Goal: Find specific page/section: Find specific page/section

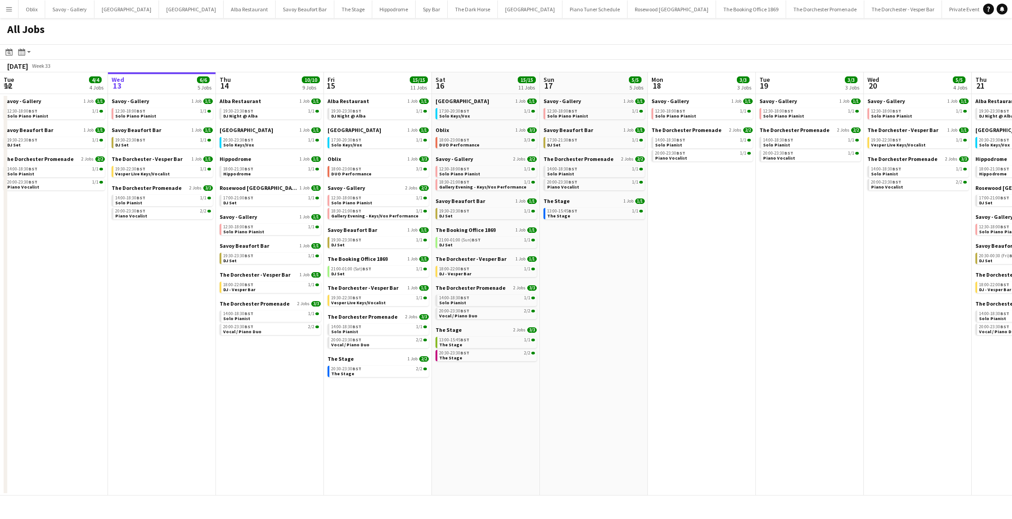
click at [5, 8] on button "Menu" at bounding box center [9, 9] width 18 height 18
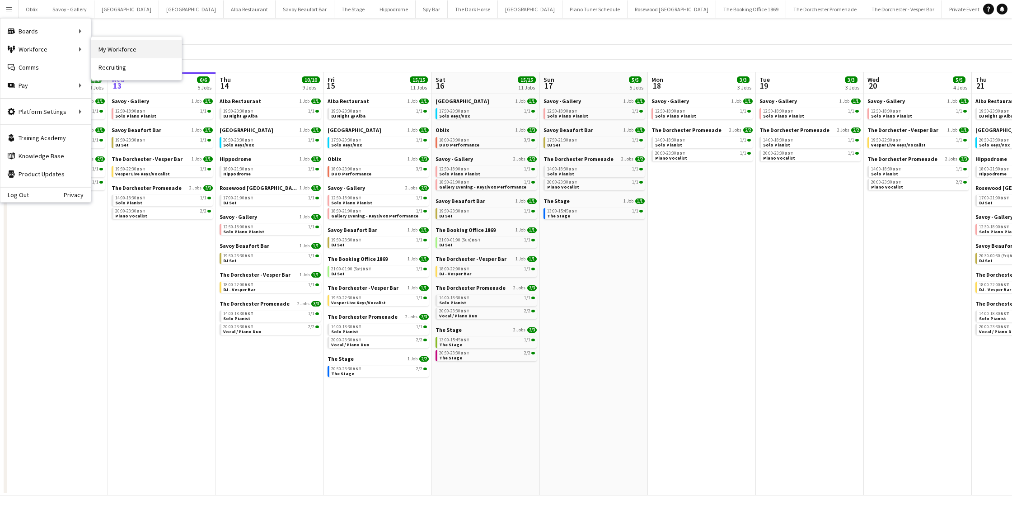
click at [125, 47] on link "My Workforce" at bounding box center [136, 49] width 90 height 18
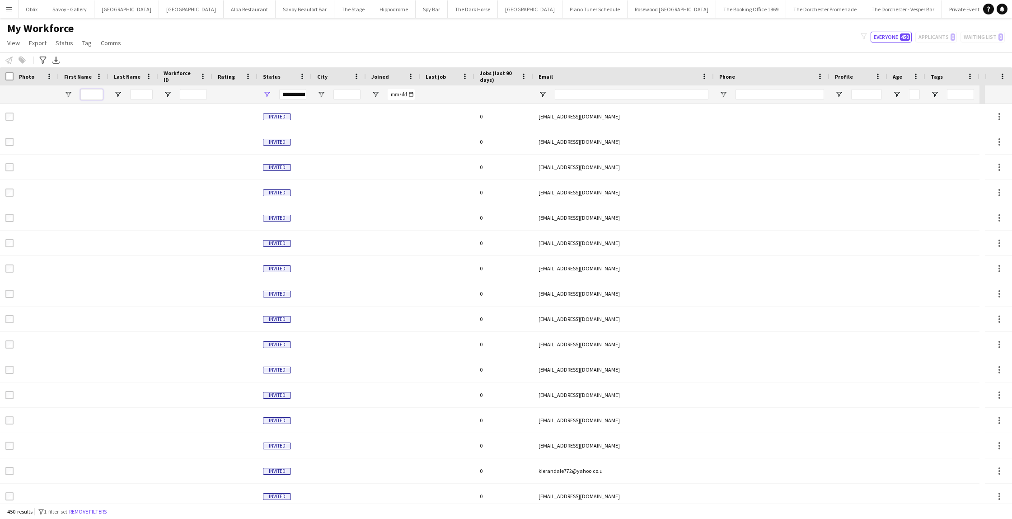
click at [89, 97] on input "First Name Filter Input" at bounding box center [91, 94] width 23 height 11
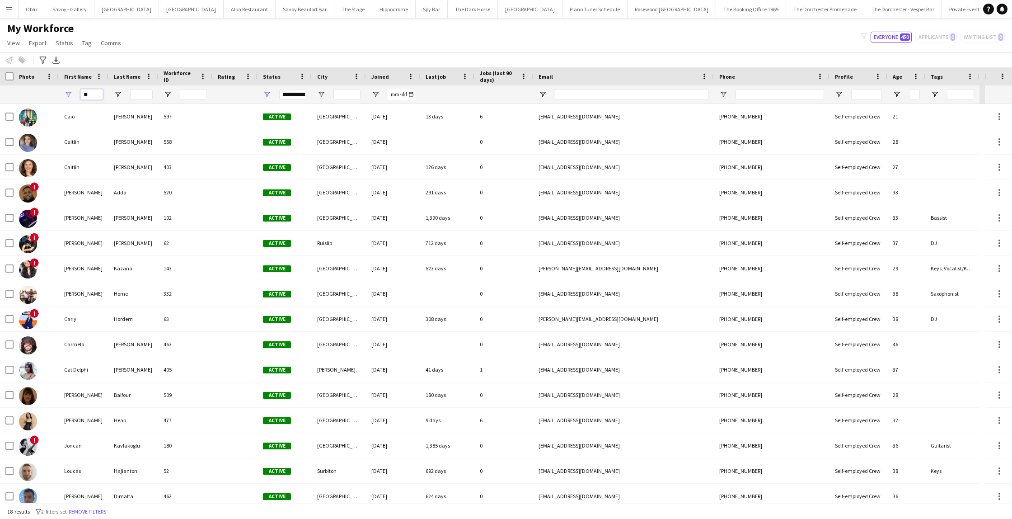
type input "*"
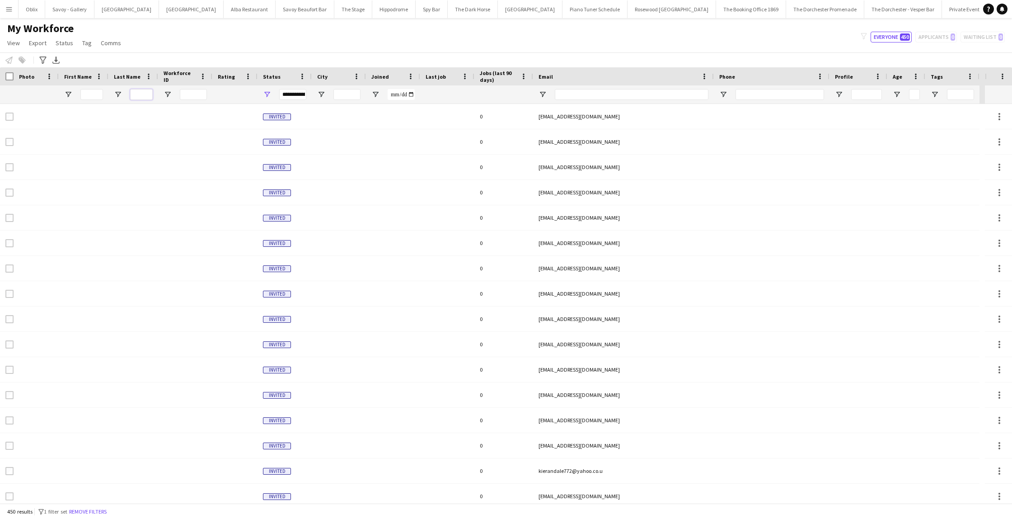
click at [142, 97] on input "Last Name Filter Input" at bounding box center [141, 94] width 23 height 11
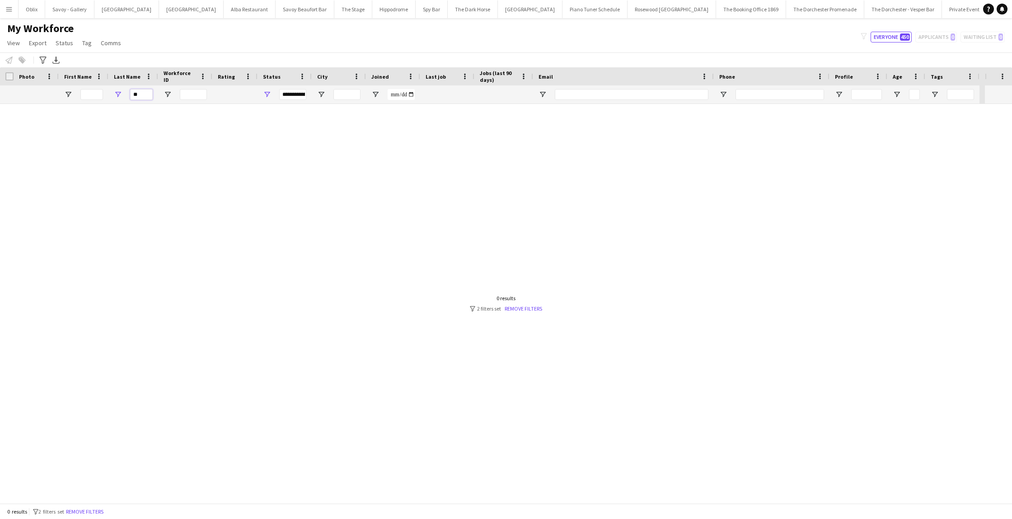
type input "*"
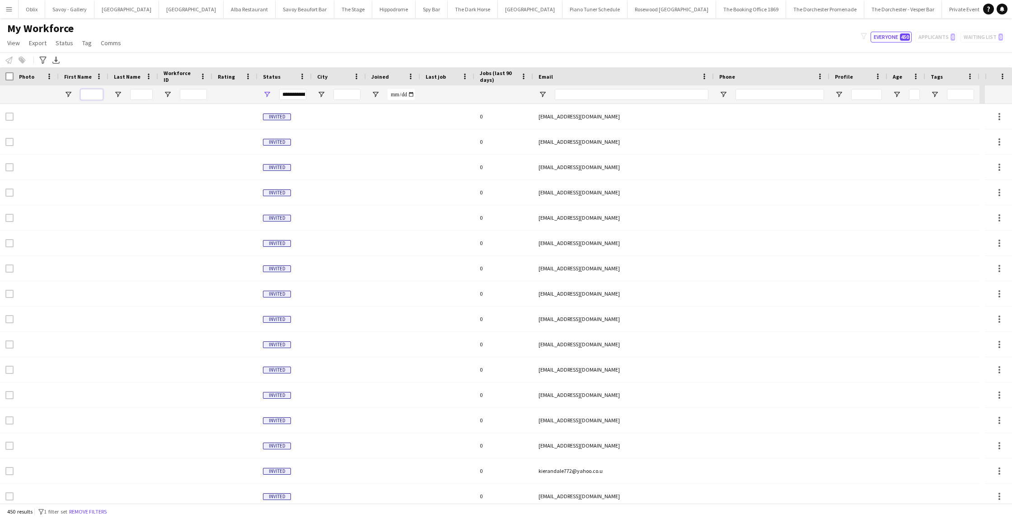
click at [99, 94] on input "First Name Filter Input" at bounding box center [91, 94] width 23 height 11
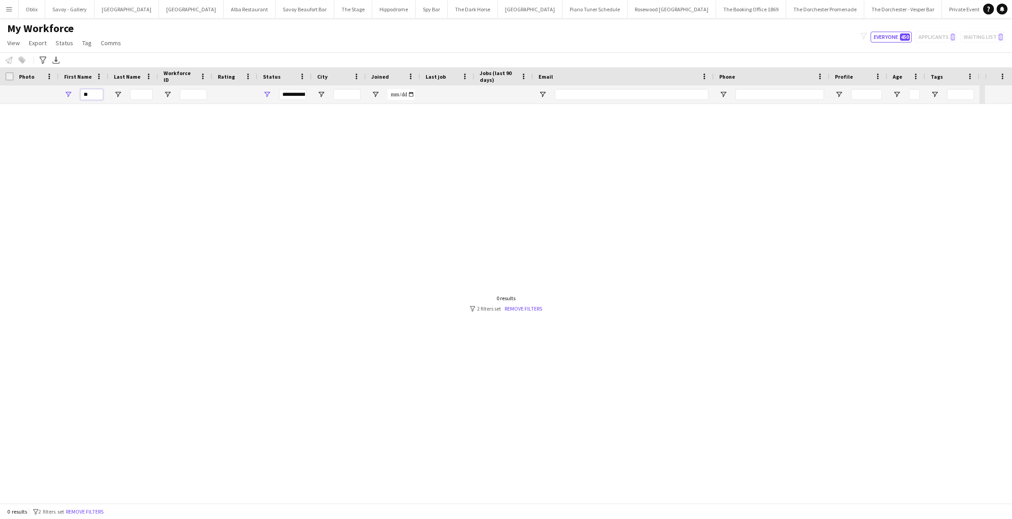
type input "*"
